Goal: Task Accomplishment & Management: Manage account settings

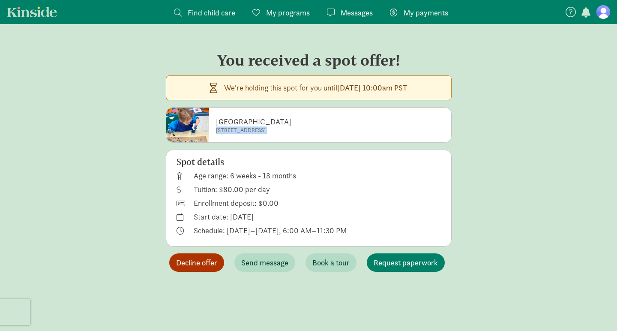
click at [197, 264] on span "Decline offer" at bounding box center [196, 263] width 41 height 12
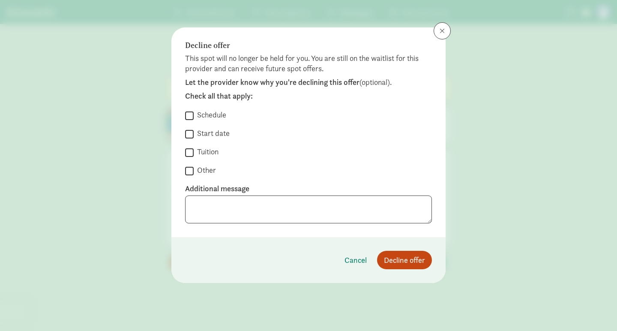
click at [191, 116] on input "Schedule" at bounding box center [189, 116] width 9 height 12
checkbox input "true"
click at [229, 200] on textarea at bounding box center [308, 209] width 247 height 28
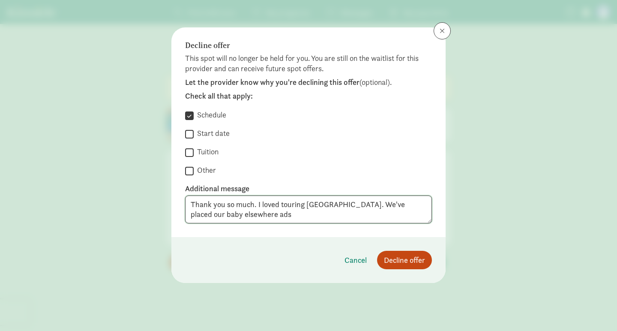
type textarea "Thank you so much. I loved touring [GEOGRAPHIC_DATA]. We've placed our baby els…"
drag, startPoint x: 248, startPoint y: 217, endPoint x: 230, endPoint y: 218, distance: 18.4
click at [230, 218] on textarea "Thank you so much. I loved touring [GEOGRAPHIC_DATA]. We've placed our baby els…" at bounding box center [308, 209] width 247 height 28
type textarea "Thank you so much. I loved touring [GEOGRAPHIC_DATA]. We've placed our baby els…"
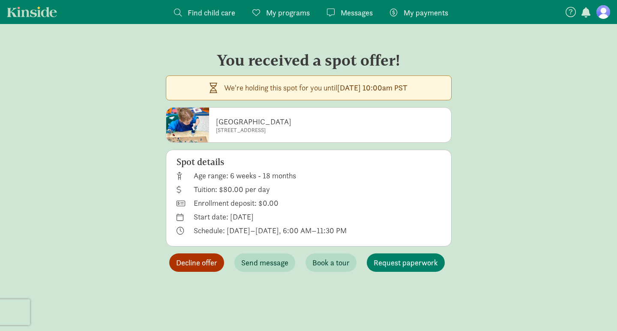
click at [196, 265] on span "Decline offer" at bounding box center [196, 263] width 41 height 12
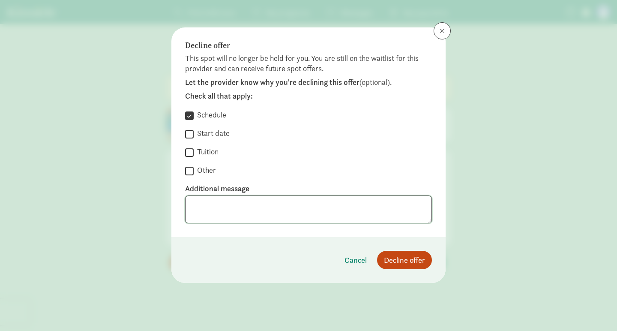
click at [294, 219] on textarea at bounding box center [308, 209] width 247 height 28
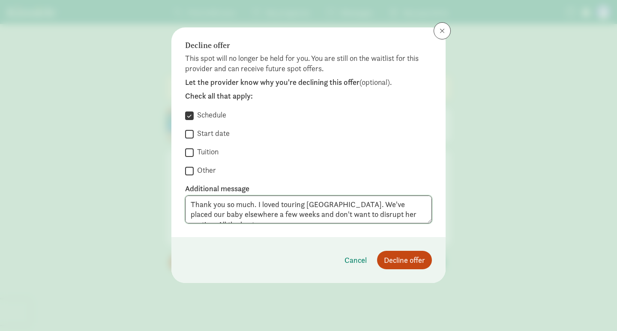
scroll to position [6, 0]
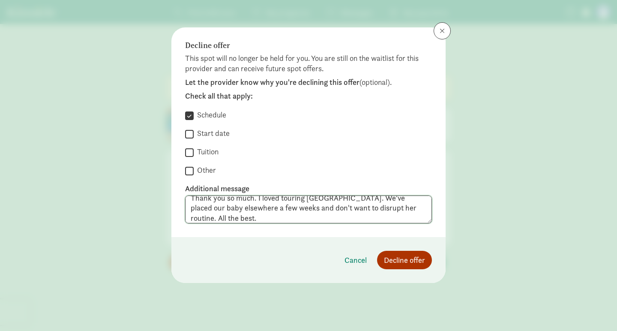
type textarea "Thank you so much. I loved touring [GEOGRAPHIC_DATA]. We've placed our baby els…"
click at [395, 266] on button "Decline offer" at bounding box center [404, 260] width 55 height 18
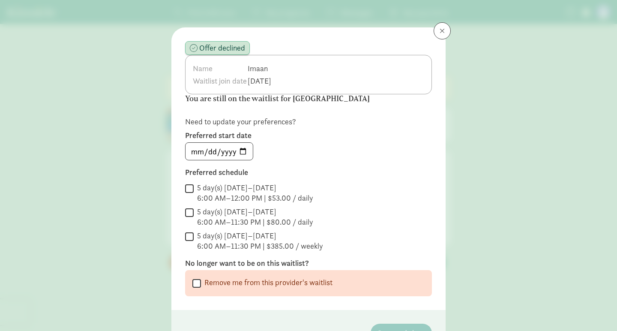
scroll to position [52, 0]
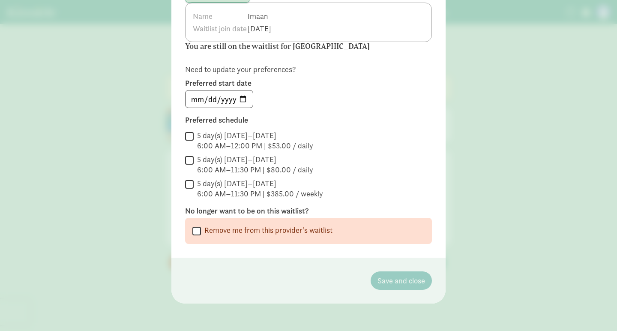
click at [197, 231] on input "Remove me from this provider's waitlist" at bounding box center [196, 231] width 9 height 12
checkbox input "true"
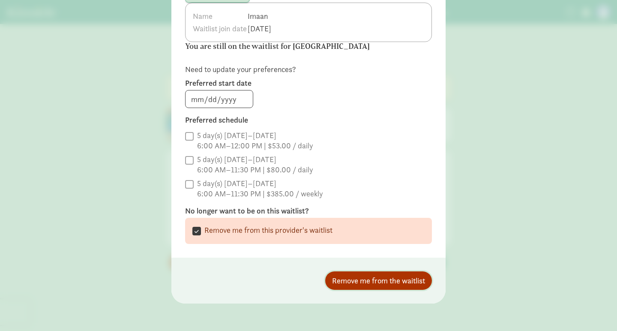
click at [355, 283] on span "Remove me from the waitlist" at bounding box center [378, 281] width 93 height 12
